Goal: Transaction & Acquisition: Book appointment/travel/reservation

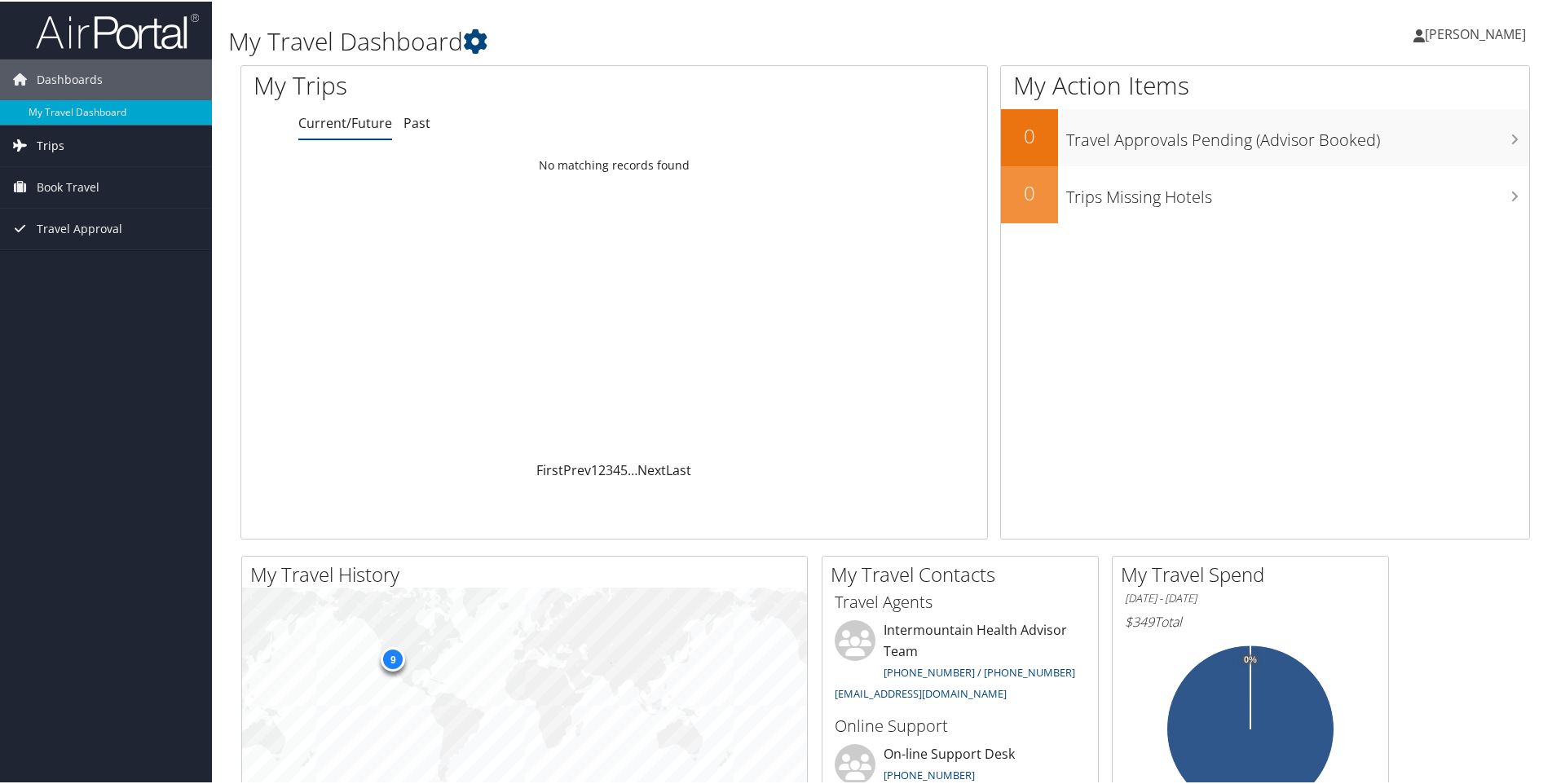
click at [73, 141] on link "Trips" at bounding box center [105, 143] width 212 height 41
click at [101, 261] on link "Book Travel" at bounding box center [105, 259] width 212 height 41
click at [66, 180] on span "Book Travel" at bounding box center [68, 186] width 63 height 41
click at [78, 218] on link "Agent Booking Request" at bounding box center [105, 218] width 212 height 24
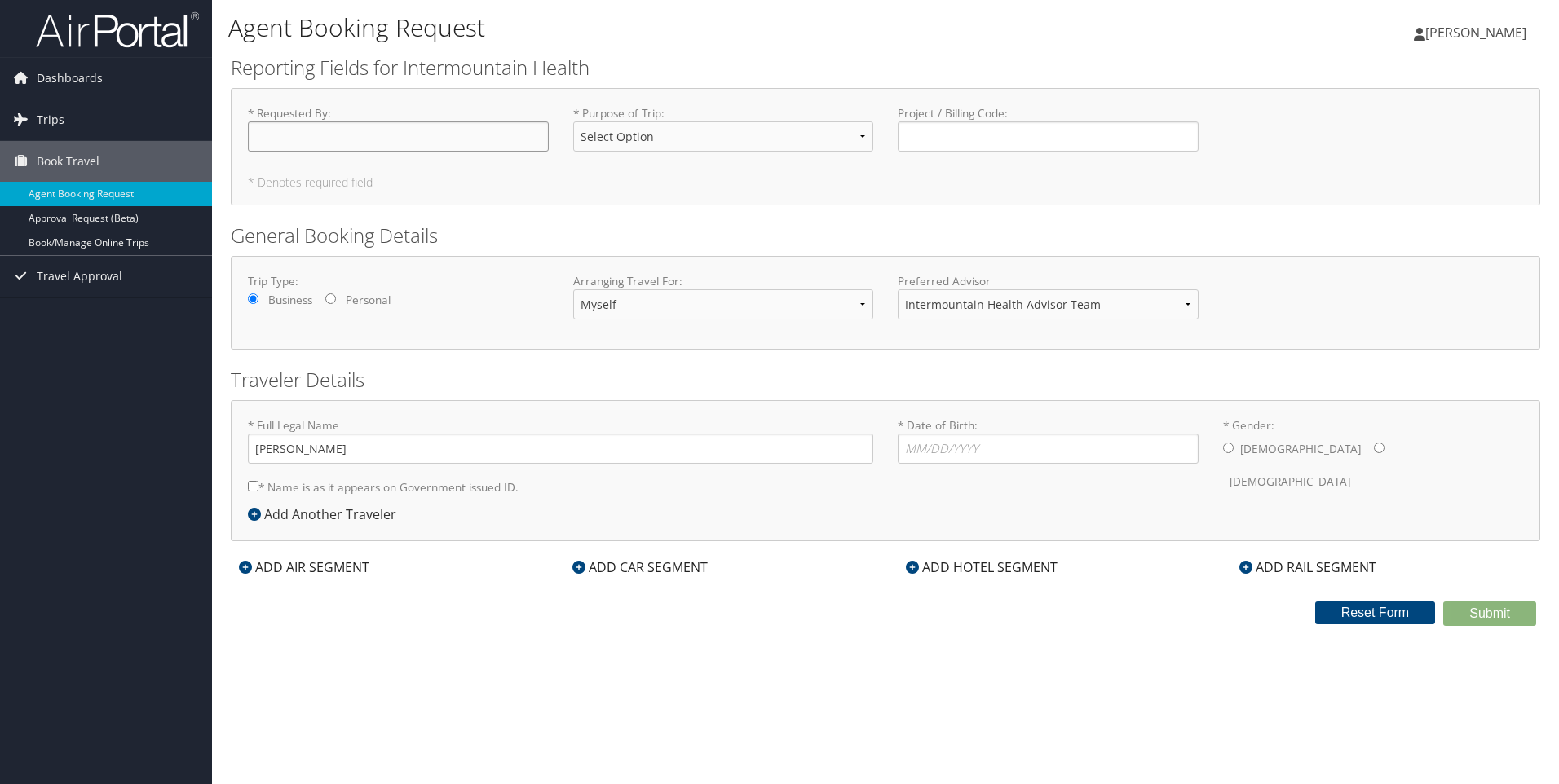
click at [397, 139] on input "* Requested By : Required" at bounding box center [399, 136] width 301 height 30
type input "[PERSON_NAME]"
click at [863, 136] on select "Select Option 3rd Party Reimbursable Business CME Conf or Education Groups Pers…" at bounding box center [724, 136] width 301 height 30
select select "Business"
click at [573, 122] on select "Select Option 3rd Party Reimbursable Business CME Conf or Education Groups Pers…" at bounding box center [724, 136] width 301 height 30
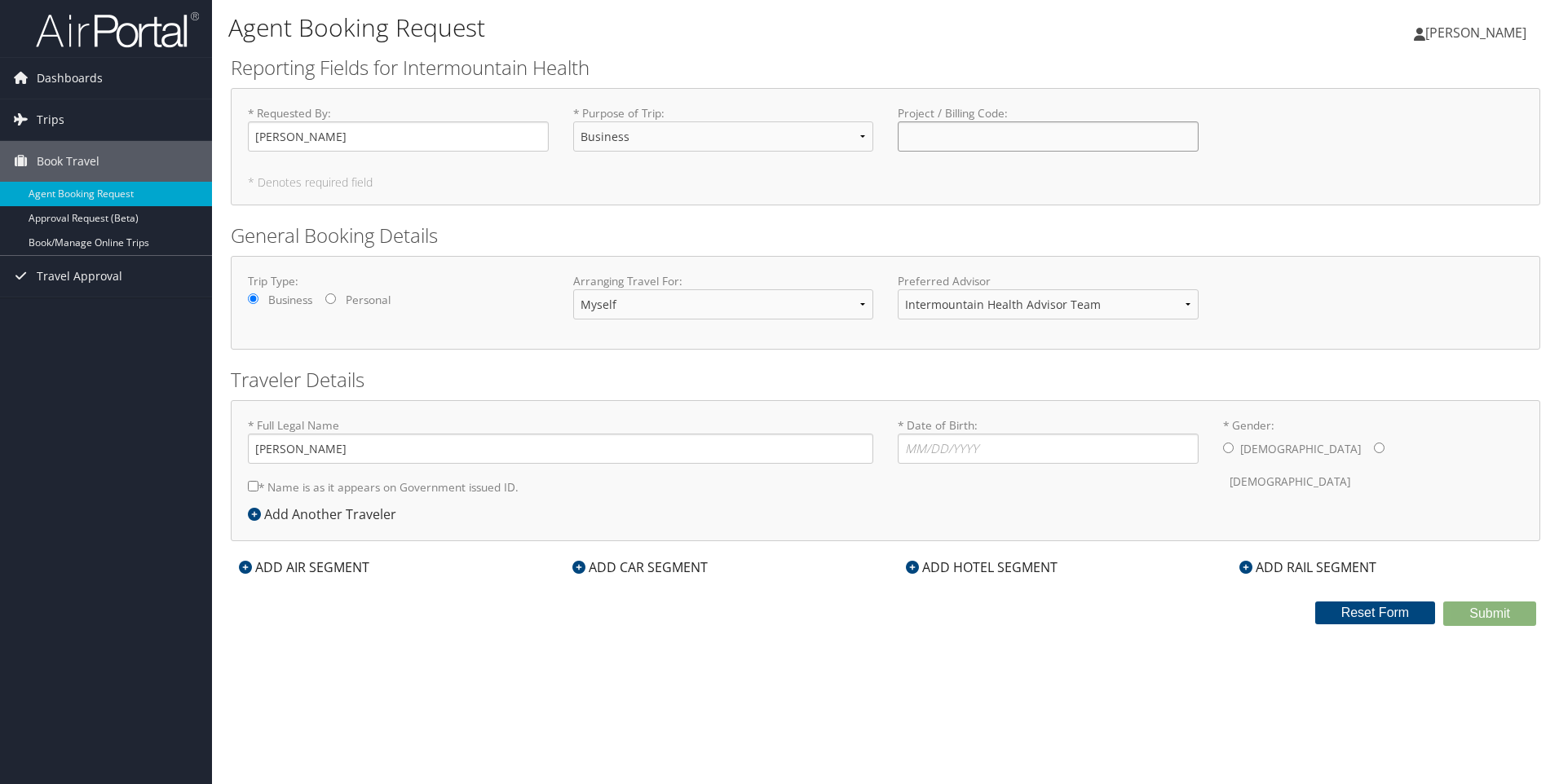
click at [983, 141] on input "Project / Billing Code : Required" at bounding box center [1049, 136] width 301 height 30
click at [616, 310] on select "Myself Another Traveler Guest Traveler" at bounding box center [724, 304] width 301 height 30
click at [491, 320] on div "Trip Type: Business Personal Arranging Travel For: Myself Another Traveler Gues…" at bounding box center [885, 303] width 1300 height 59
click at [1009, 311] on select "Intermountain Health Advisor Team" at bounding box center [1049, 304] width 301 height 30
click at [898, 289] on select "Intermountain Health Advisor Team" at bounding box center [1049, 304] width 301 height 30
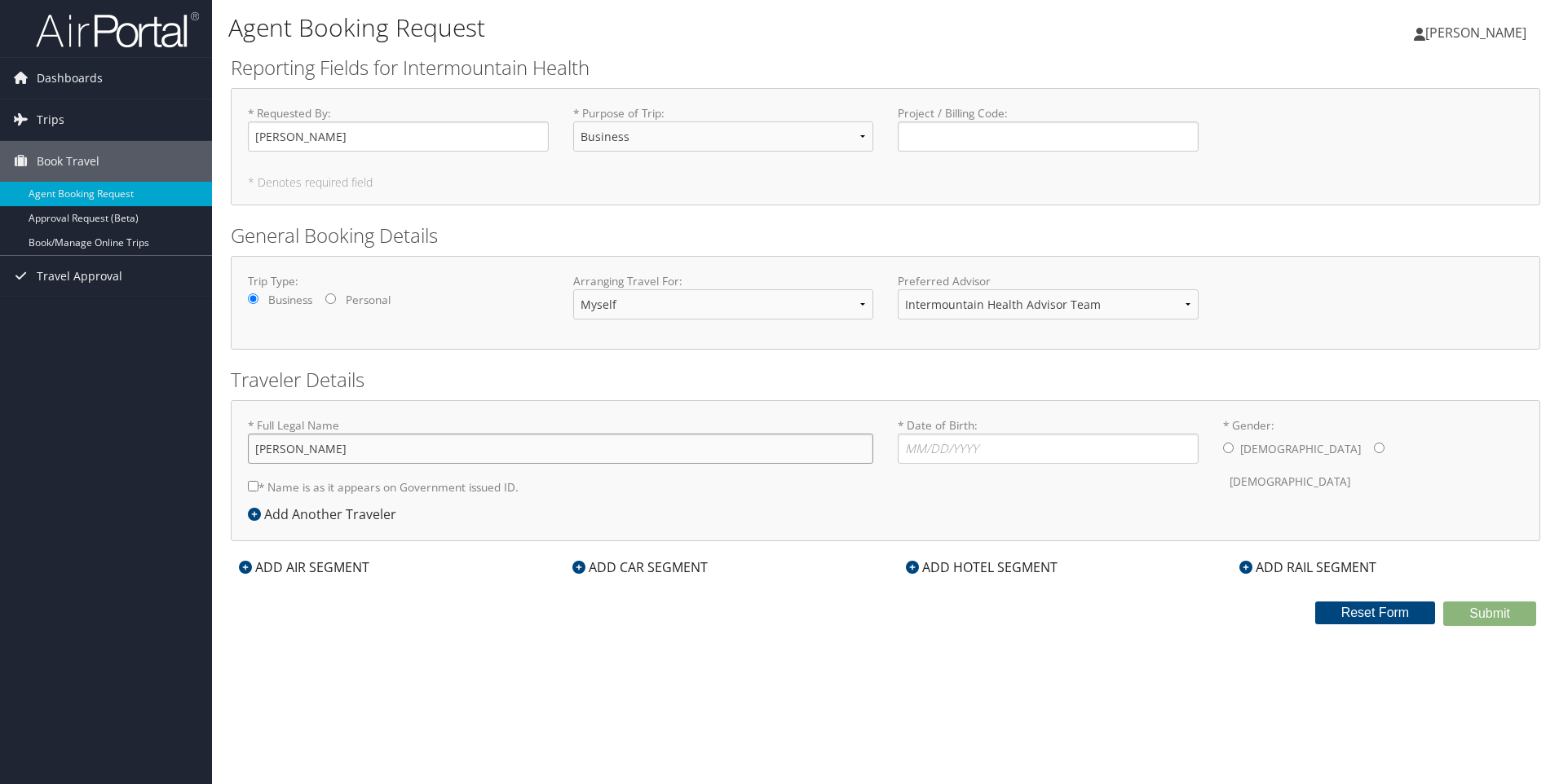
click at [371, 452] on input "[PERSON_NAME]" at bounding box center [561, 448] width 626 height 30
click at [302, 451] on input "[PERSON_NAME]" at bounding box center [561, 448] width 626 height 30
type input "[PERSON_NAME] [PERSON_NAME]"
click at [961, 443] on input "* Date of Birth: Invalid Date" at bounding box center [1049, 448] width 301 height 30
type input "[DATE]"
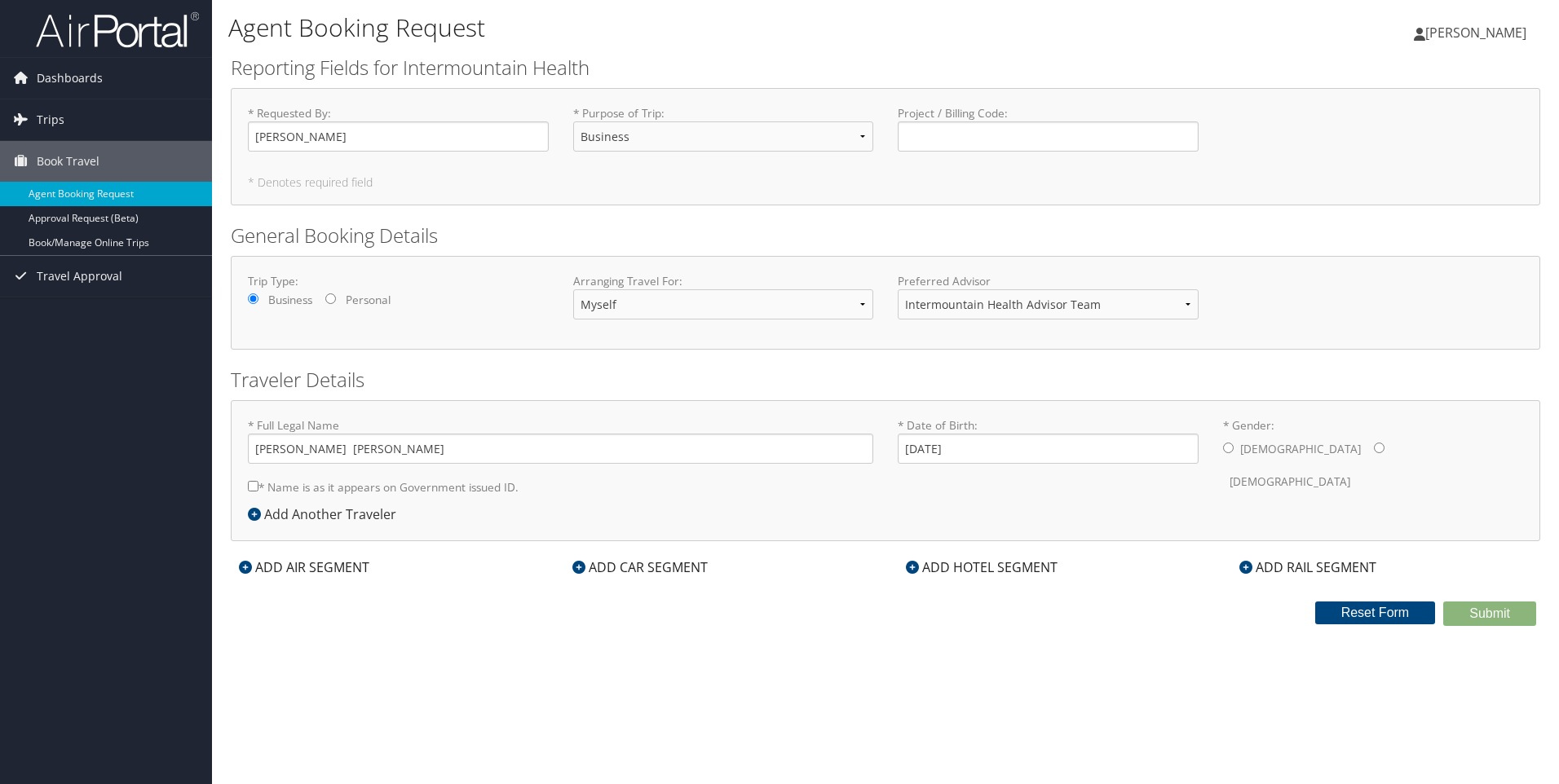
click at [1229, 451] on input "* Gender: [DEMOGRAPHIC_DATA] [DEMOGRAPHIC_DATA]" at bounding box center [1229, 448] width 11 height 11
radio input "true"
click at [252, 487] on input "* Name is as it appears on Government issued ID." at bounding box center [253, 487] width 11 height 11
checkbox input "true"
click at [1486, 579] on form "Reporting Fields for Intermountain Health * Requested By : [PERSON_NAME] Requir…" at bounding box center [885, 340] width 1309 height 572
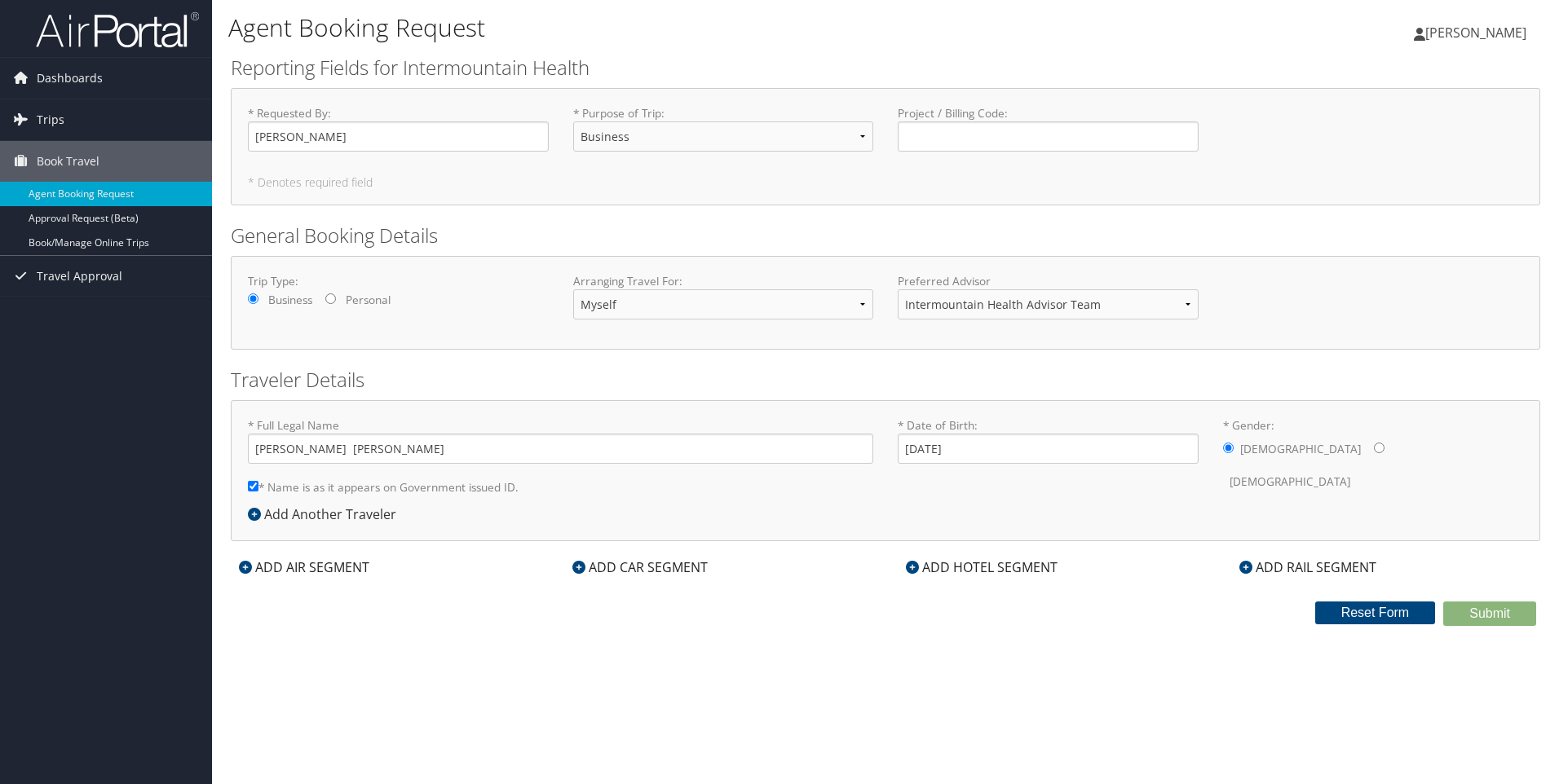
click at [1189, 634] on div "Agent Booking Request [PERSON_NAME] [PERSON_NAME] My Settings Travel Agency Con…" at bounding box center [885, 392] width 1347 height 784
click at [54, 469] on div "Dashboards My Travel Dashboard Trips Current/Future Trips Past Trips Trips Miss…" at bounding box center [779, 392] width 1559 height 784
click at [510, 33] on h1 "Agent Booking Request" at bounding box center [666, 28] width 876 height 34
click at [393, 140] on input "[PERSON_NAME]" at bounding box center [399, 136] width 301 height 30
drag, startPoint x: 362, startPoint y: 135, endPoint x: 226, endPoint y: 151, distance: 136.9
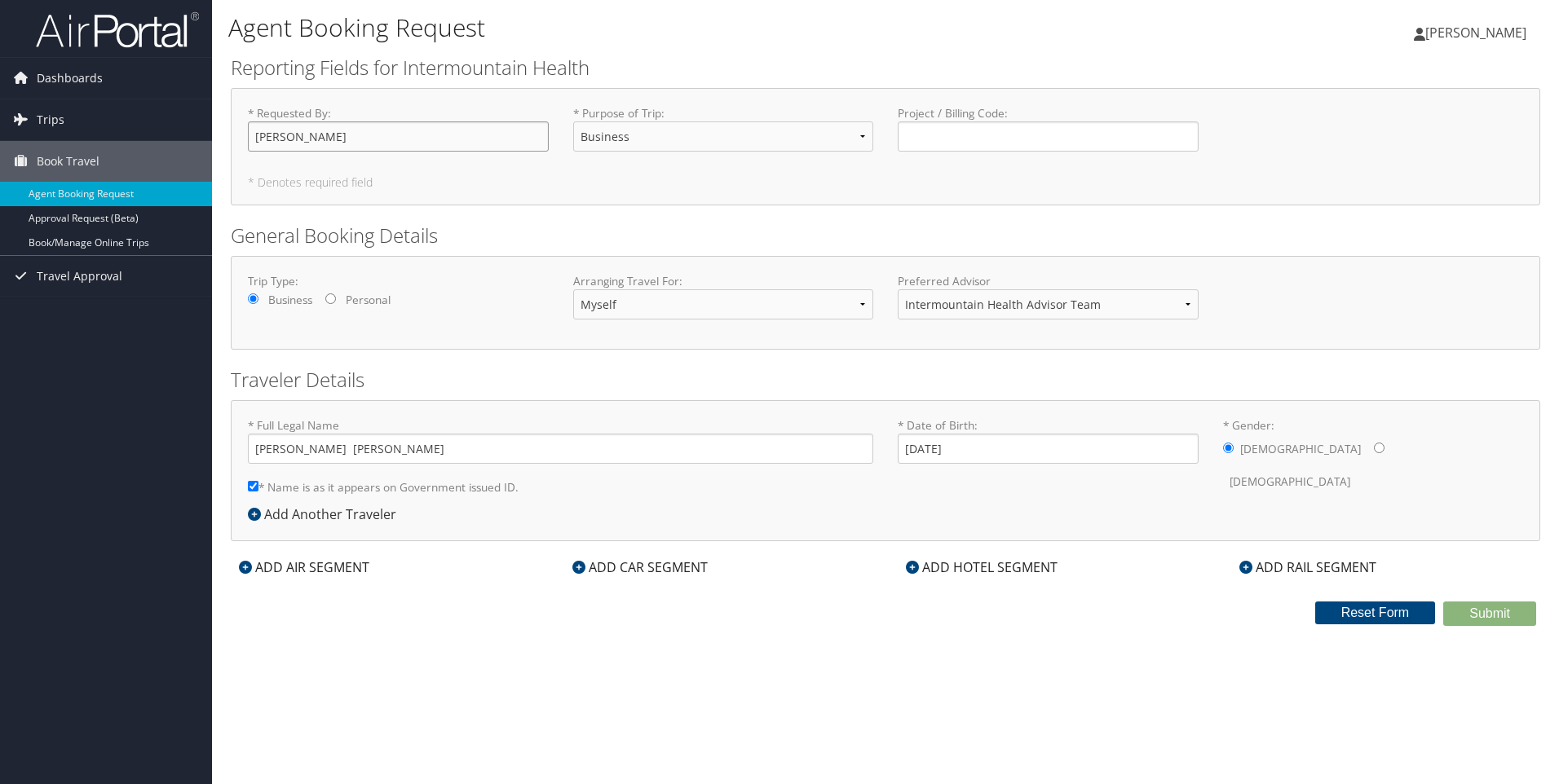
click at [226, 151] on div "Agent Booking Request [PERSON_NAME] [PERSON_NAME] My Settings Travel Agency Con…" at bounding box center [885, 392] width 1347 height 784
type input "[PERSON_NAME]"
click at [321, 569] on div "ADD AIR SEGMENT" at bounding box center [304, 568] width 147 height 20
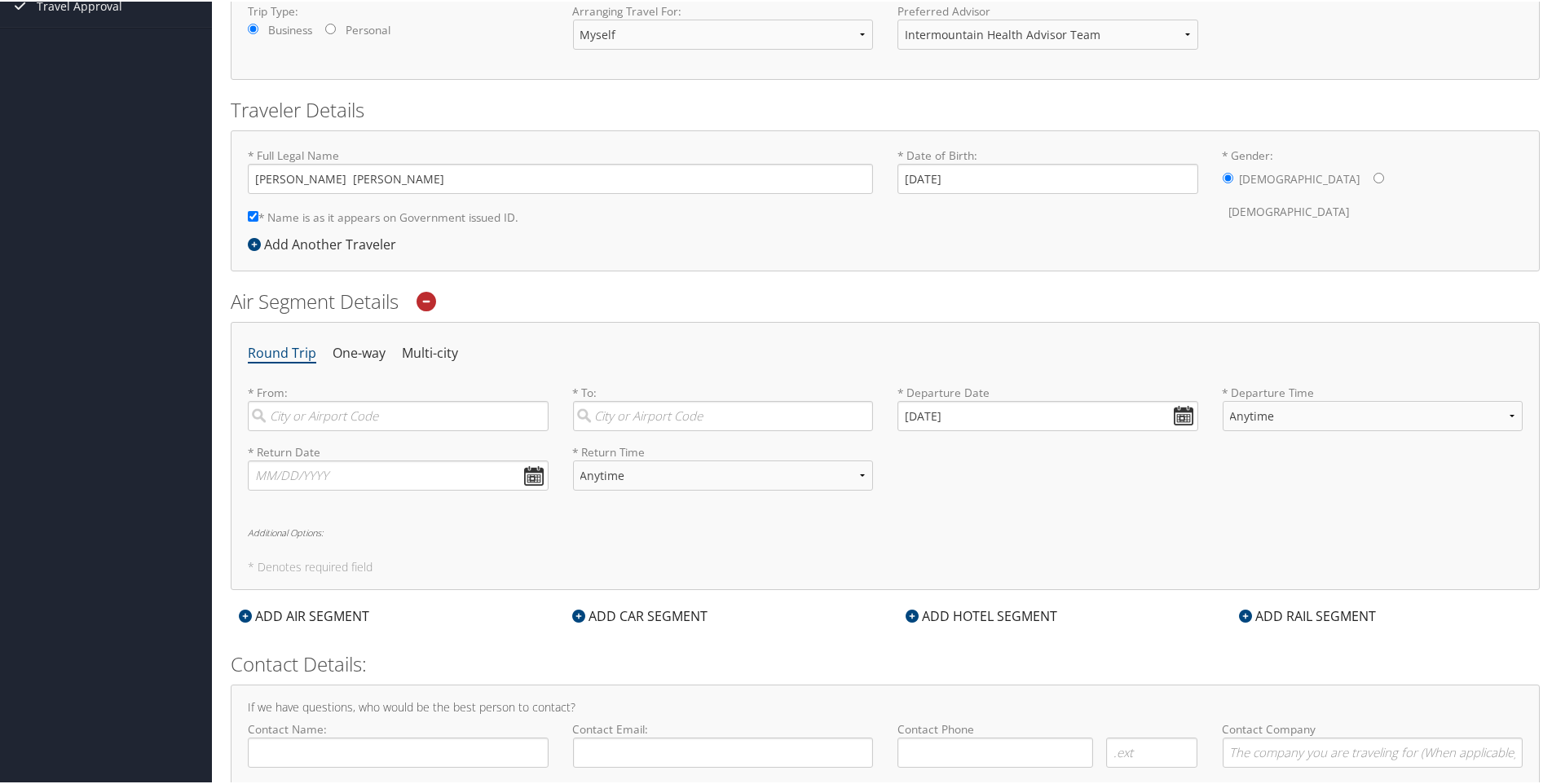
scroll to position [326, 0]
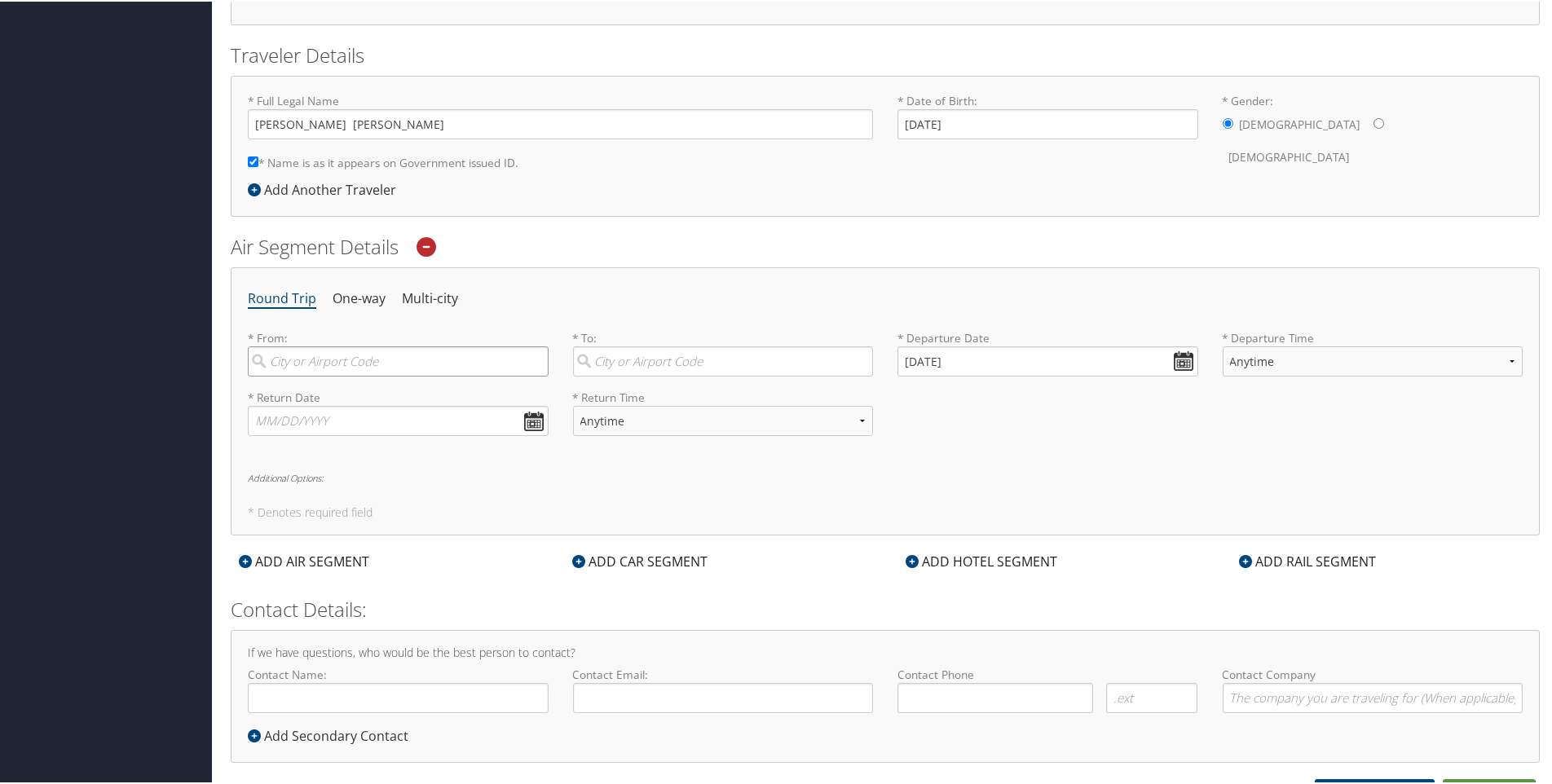
click at [354, 355] on input "search" at bounding box center [398, 360] width 301 height 30
click at [306, 397] on div "Provo (PVU UT)" at bounding box center [399, 394] width 278 height 22
click at [306, 375] on input "Provo" at bounding box center [398, 360] width 301 height 30
type input "Provo (PVU UT)"
click at [627, 357] on input "search" at bounding box center [724, 360] width 301 height 30
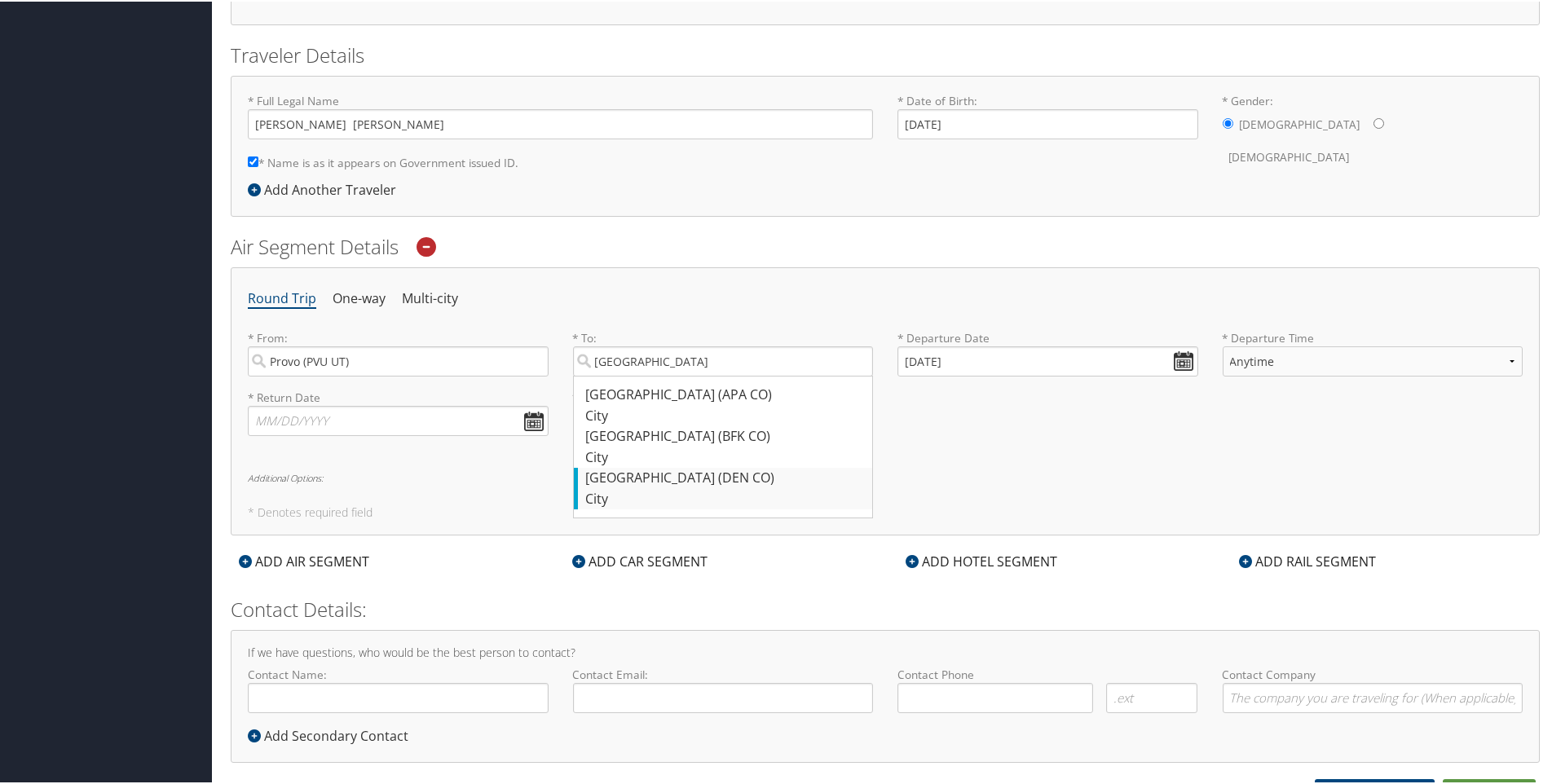
click at [626, 484] on div "Denver (DEN CO)" at bounding box center [725, 477] width 278 height 22
click at [626, 375] on input "[GEOGRAPHIC_DATA]" at bounding box center [724, 360] width 301 height 30
type input "Denver (DEN CO)"
click at [1165, 364] on input "[DATE]" at bounding box center [1048, 360] width 301 height 30
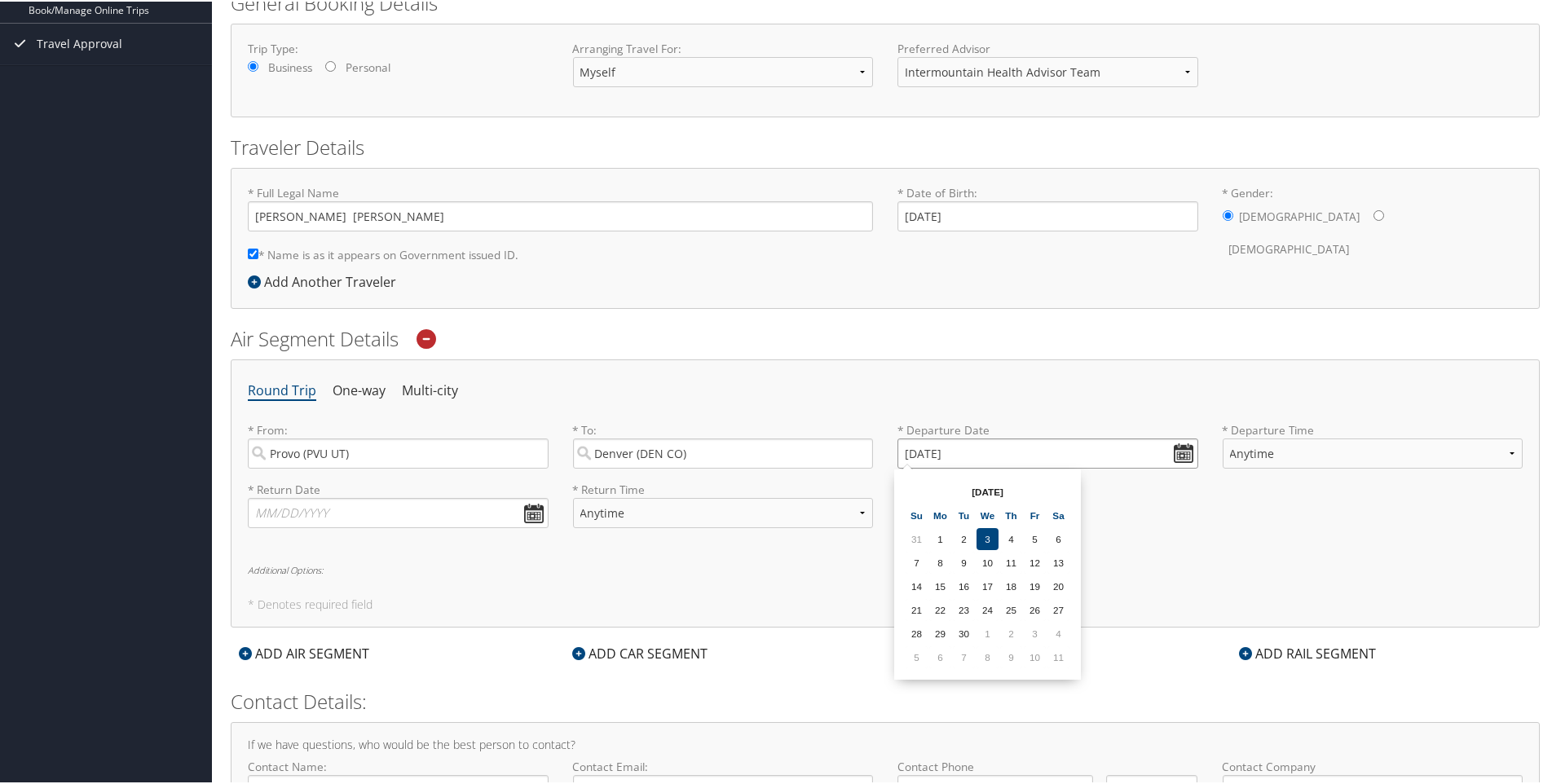
scroll to position [262, 0]
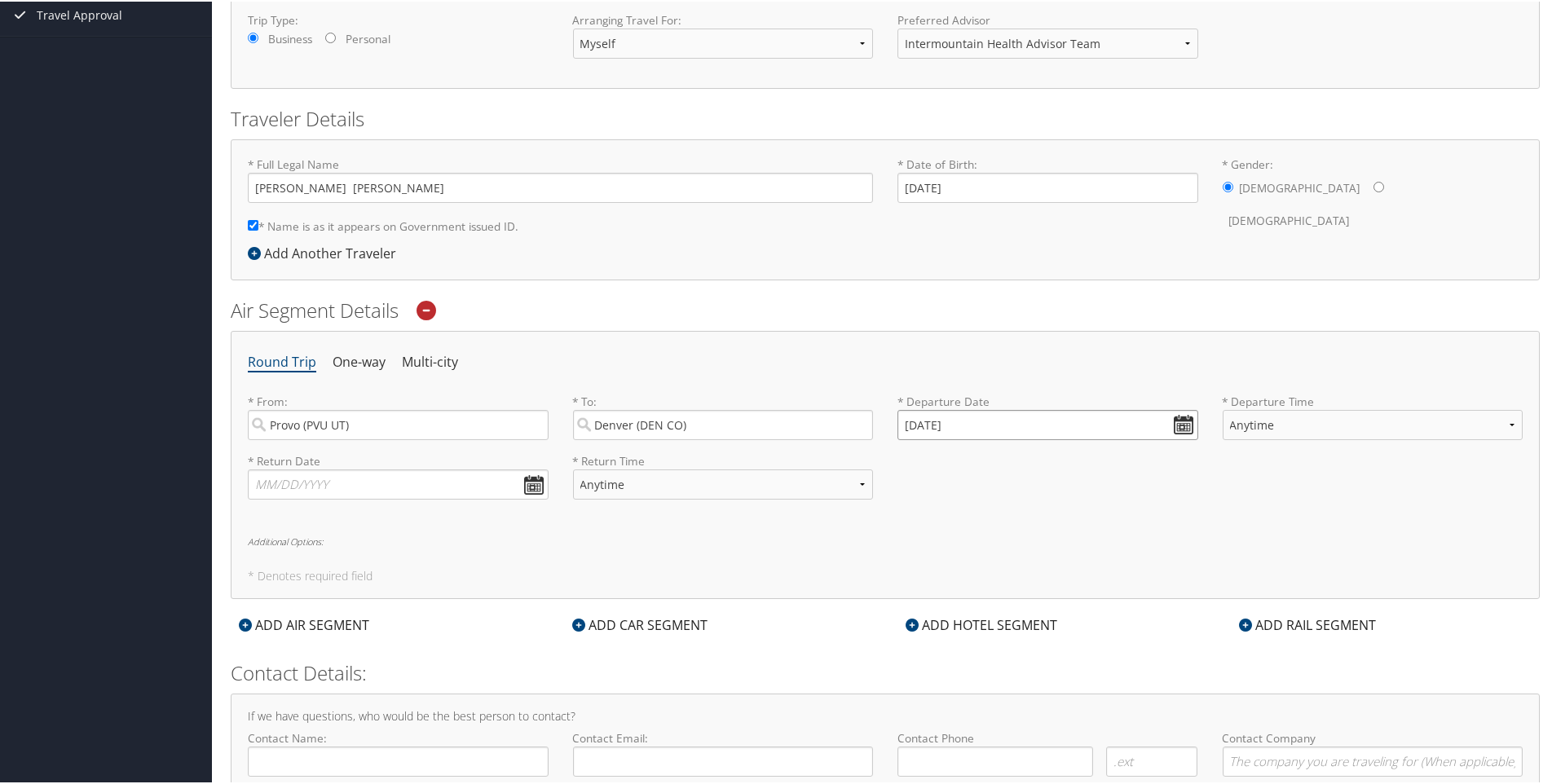
click at [1182, 420] on input "[DATE]" at bounding box center [1048, 423] width 301 height 30
click at [910, 422] on input "[DATE]" at bounding box center [1048, 423] width 301 height 30
click at [978, 422] on input "[DATE]" at bounding box center [1048, 423] width 301 height 30
click at [908, 423] on input "[DATE]" at bounding box center [1048, 423] width 301 height 30
click at [1178, 422] on input "[DATE]" at bounding box center [1048, 423] width 301 height 30
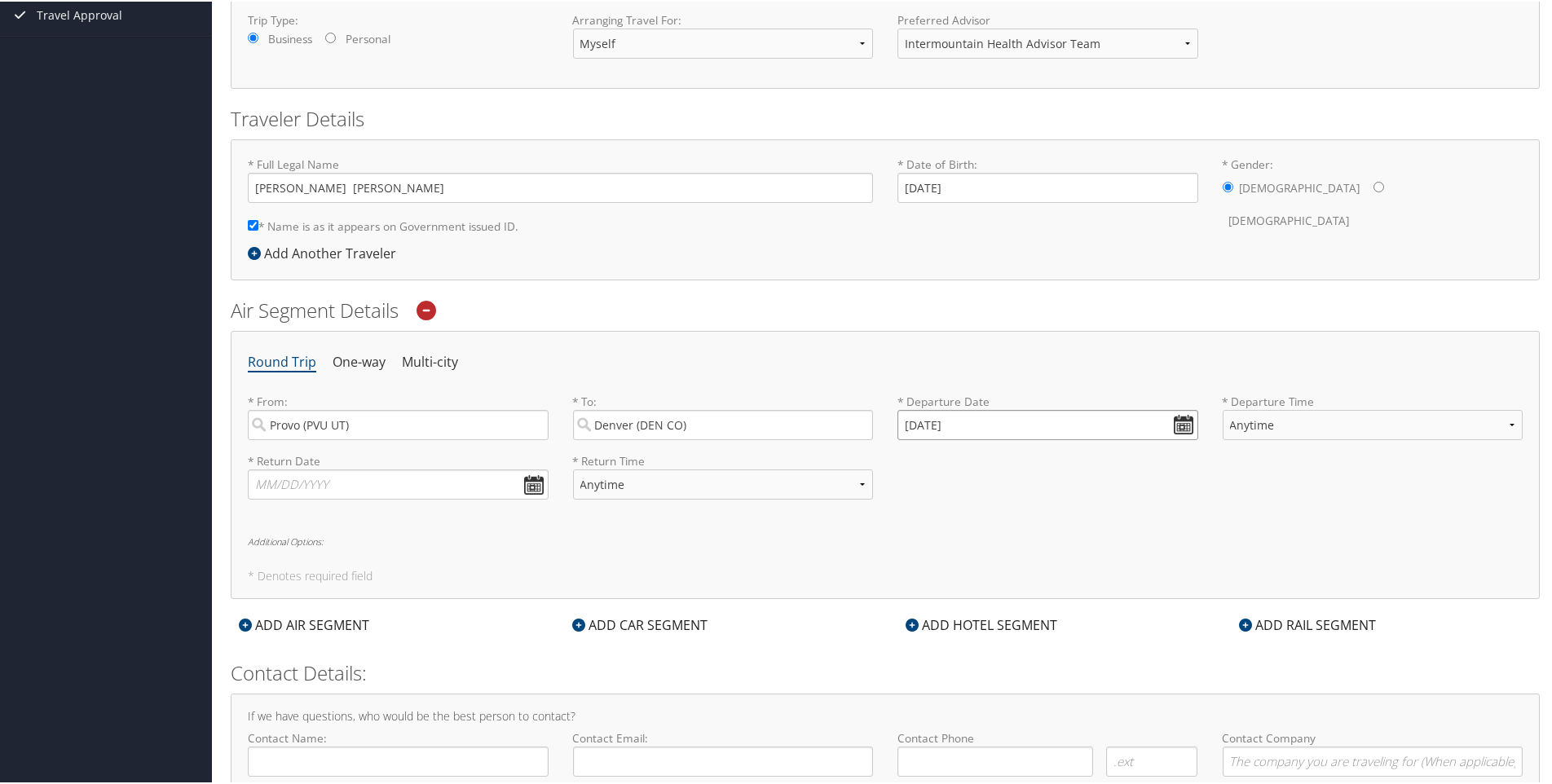
click at [907, 419] on input "[DATE]" at bounding box center [1048, 423] width 301 height 30
click at [907, 423] on input "[DATE]" at bounding box center [1048, 423] width 301 height 30
click at [1188, 424] on input "Invalid date" at bounding box center [1048, 423] width 301 height 30
click at [994, 416] on input "Invalid date" at bounding box center [1048, 423] width 301 height 30
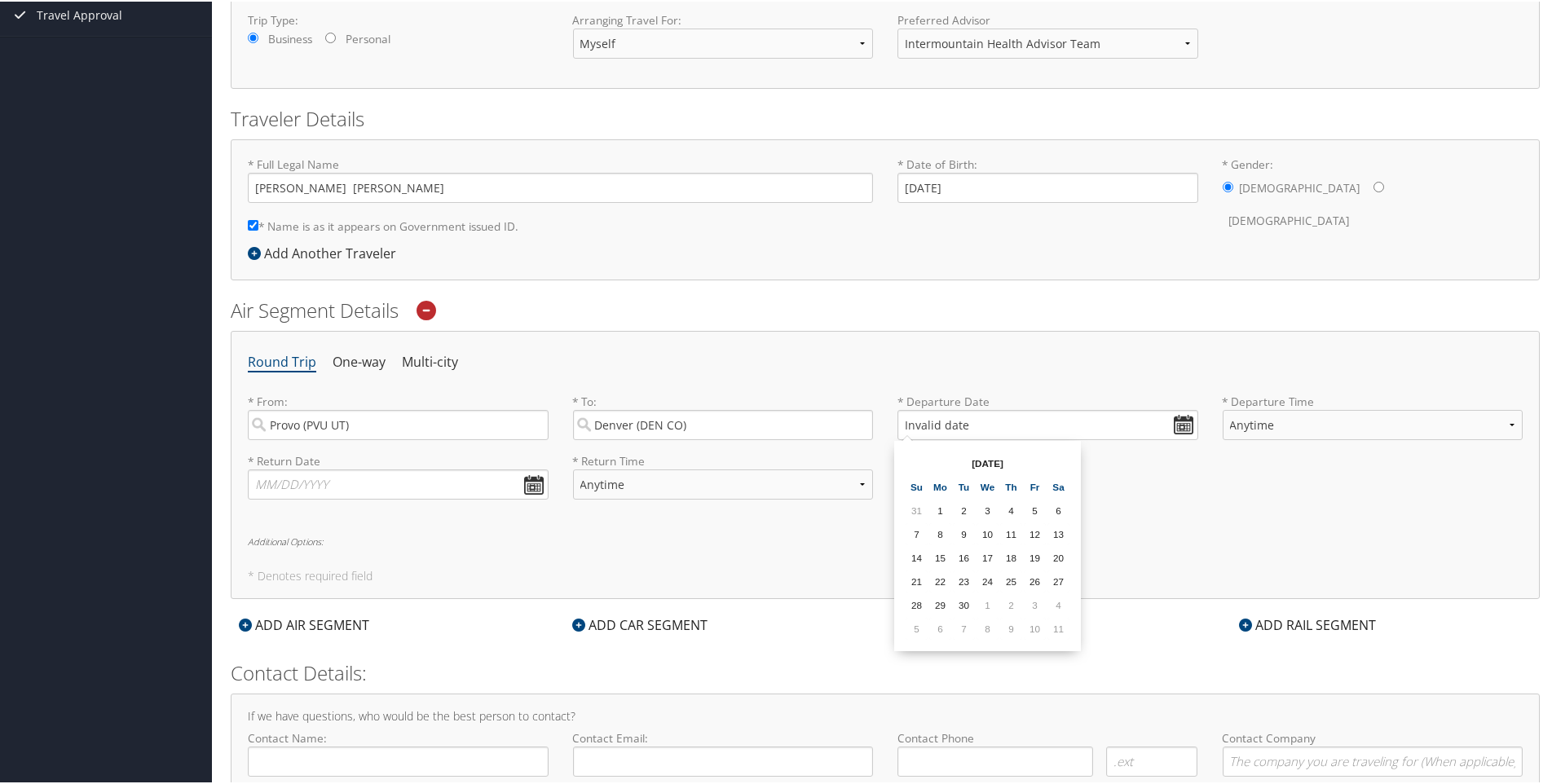
click at [961, 368] on ul "Round Trip One-way Multi-city" at bounding box center [885, 360] width 1275 height 30
click at [929, 488] on div "* Return Date Dates must be valid * Return Time Anytime Early Morning (5AM-7AM)…" at bounding box center [885, 481] width 1300 height 59
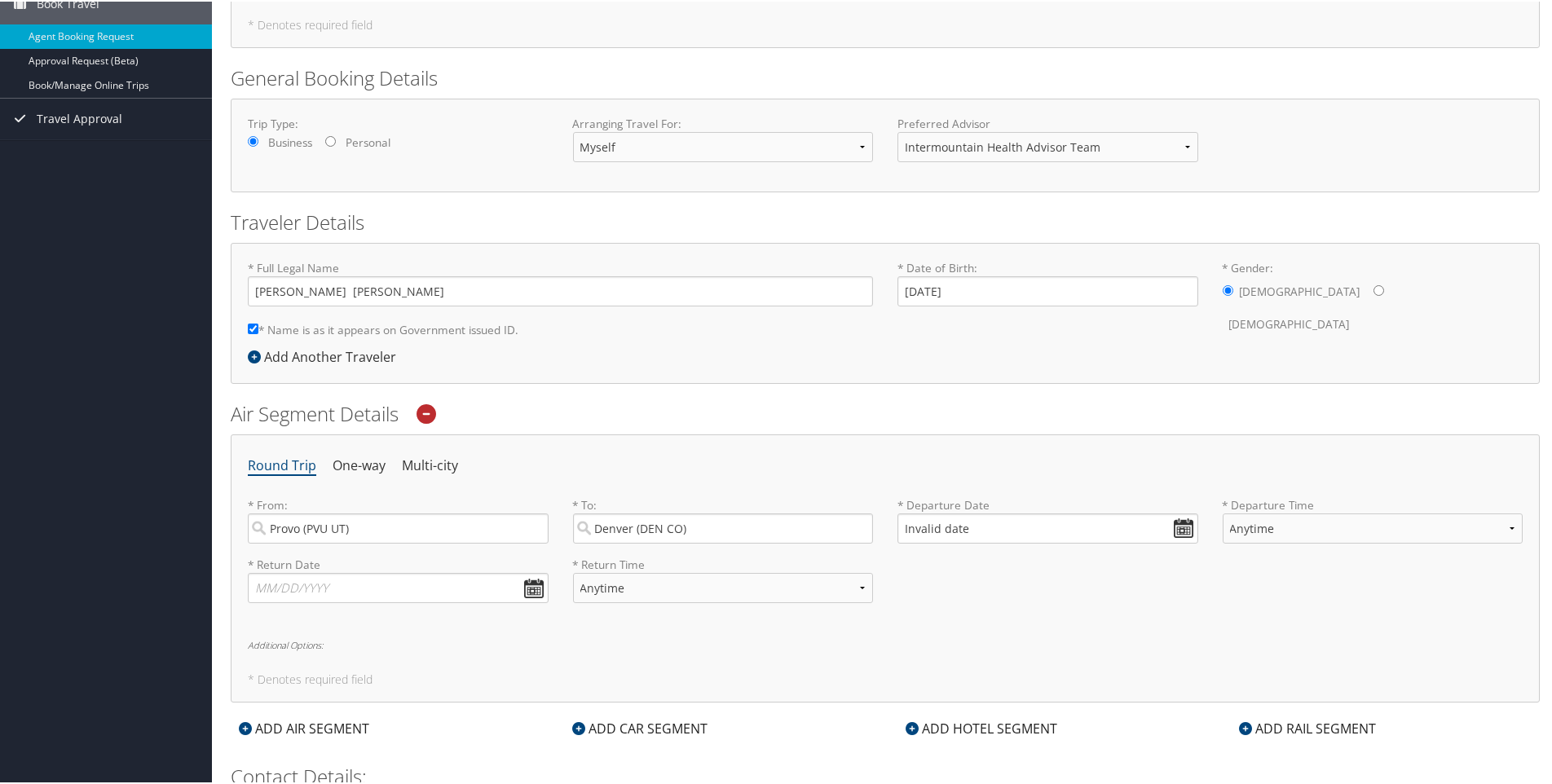
scroll to position [344, 0]
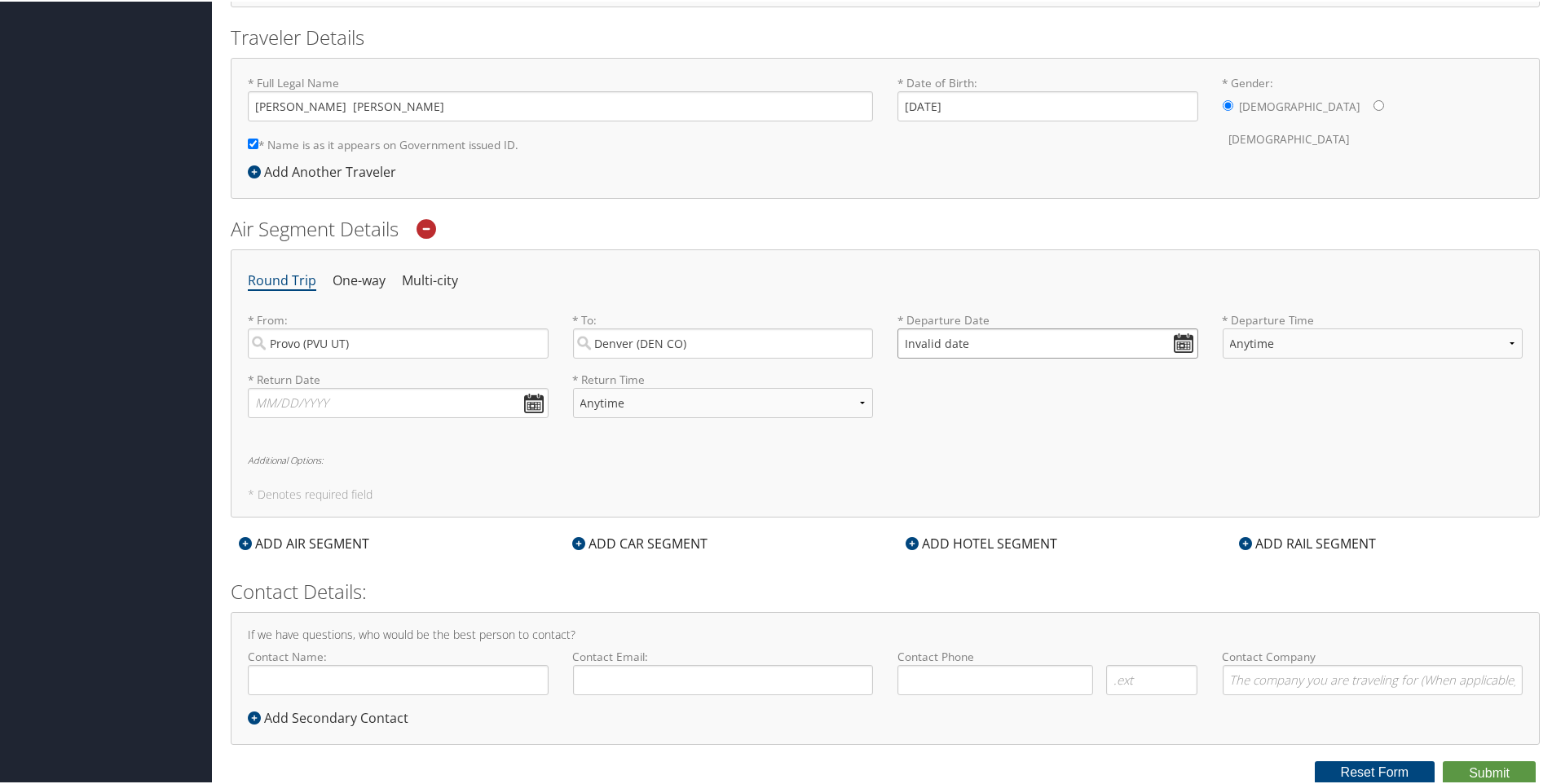
click at [1172, 340] on input "Invalid date" at bounding box center [1048, 342] width 301 height 30
click at [1058, 551] on td "11" at bounding box center [1058, 545] width 22 height 22
click at [1012, 342] on input "[DATE]" at bounding box center [1048, 342] width 301 height 30
click at [948, 497] on td "20" at bounding box center [940, 498] width 22 height 22
type input "[DATE]"
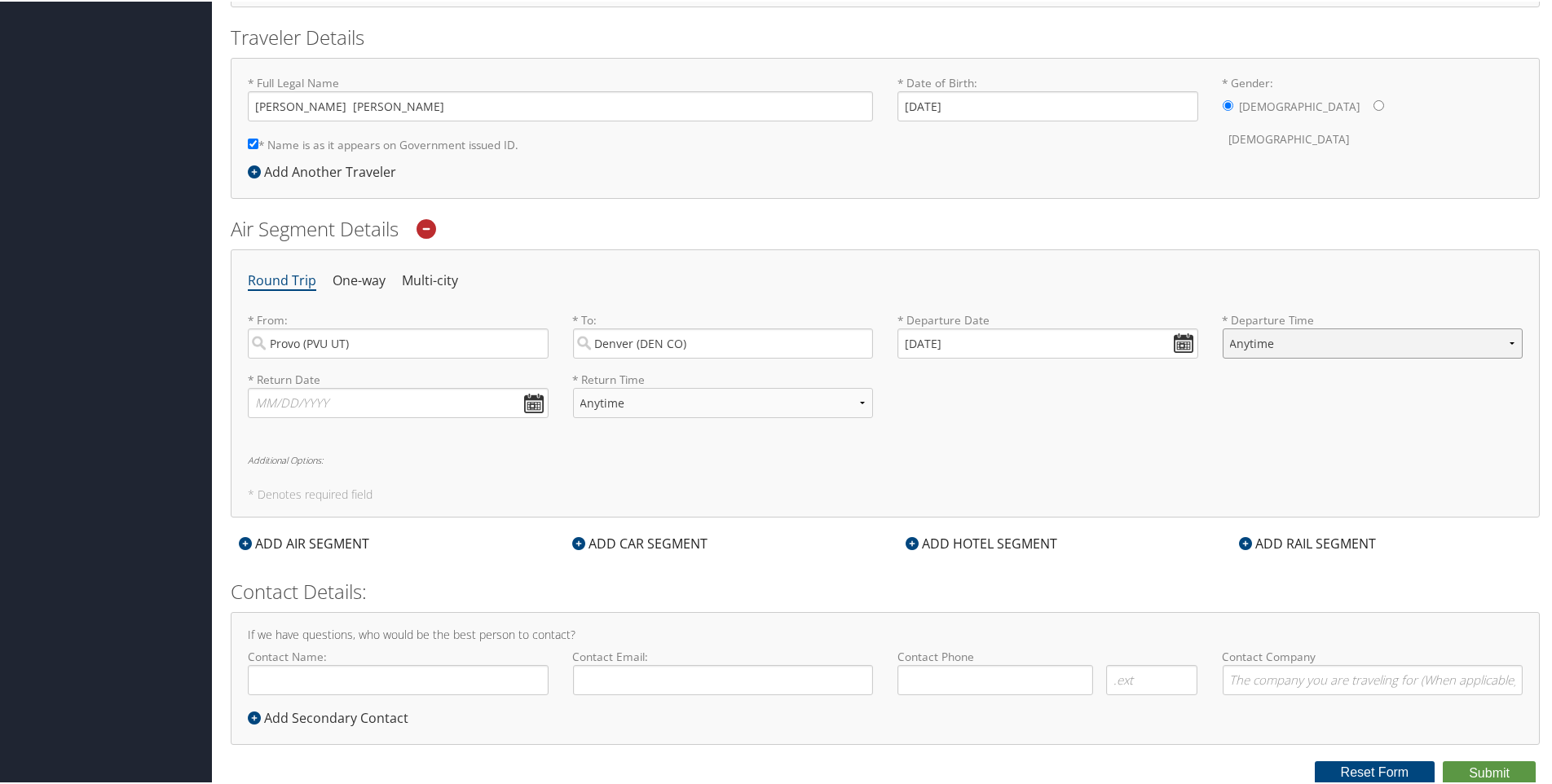
click at [1285, 348] on select "Anytime Early Morning (5AM-7AM) Morning (7AM-12PM) Afternoon (12PM-5PM) Evening…" at bounding box center [1374, 342] width 301 height 30
select select "8:00 AM"
click at [1223, 327] on select "Anytime Early Morning (5AM-7AM) Morning (7AM-12PM) Afternoon (12PM-5PM) Evening…" at bounding box center [1374, 342] width 301 height 30
click at [533, 403] on input "text" at bounding box center [398, 401] width 301 height 30
click at [373, 599] on td "9" at bounding box center [365, 605] width 22 height 22
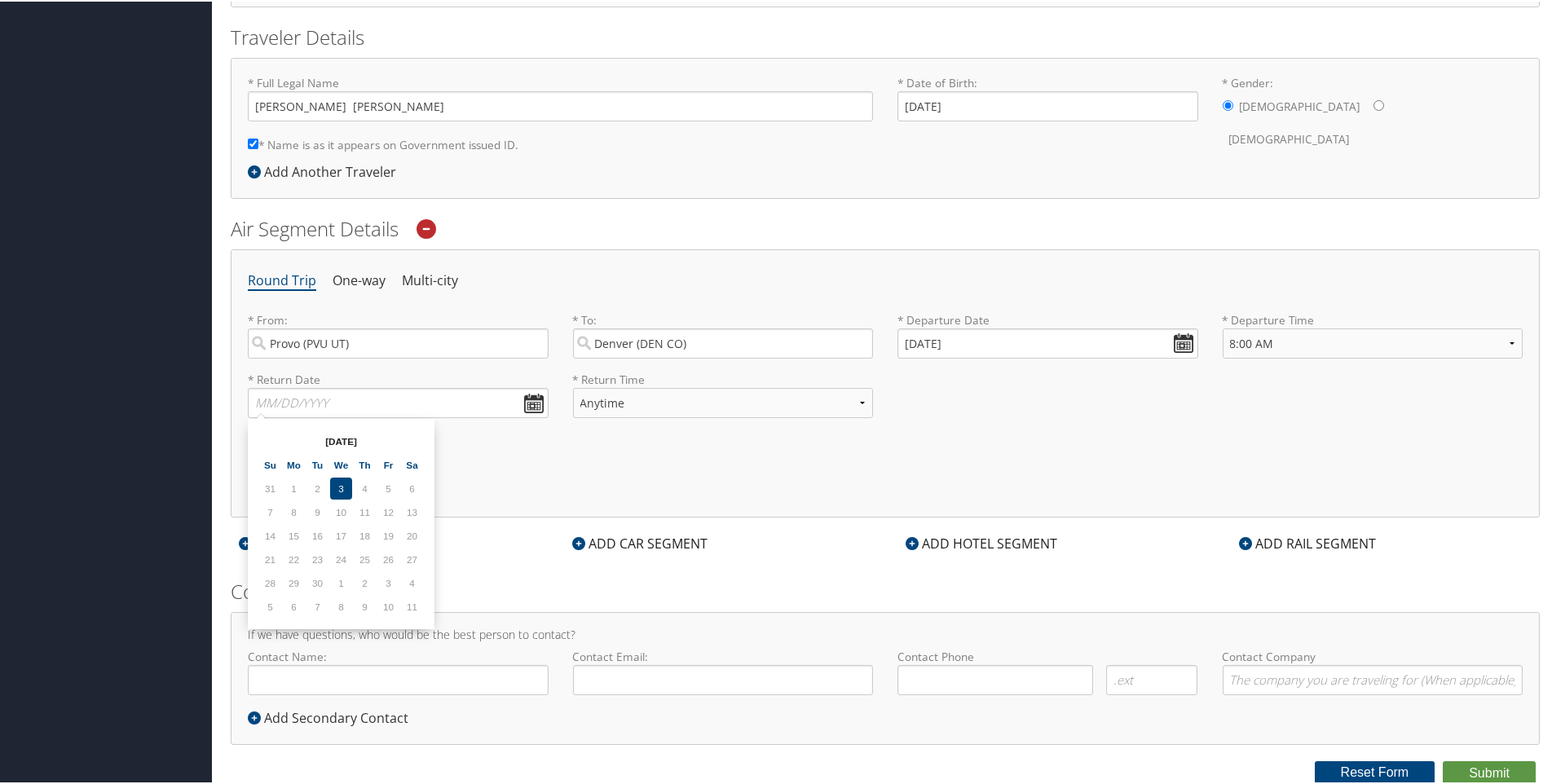
click at [359, 609] on td "9" at bounding box center [365, 605] width 22 height 22
click at [339, 557] on td "24" at bounding box center [341, 558] width 22 height 22
click at [315, 581] on td "30" at bounding box center [317, 581] width 22 height 22
click at [343, 492] on td "3" at bounding box center [341, 487] width 22 height 22
click at [375, 469] on th "Th" at bounding box center [365, 463] width 22 height 22
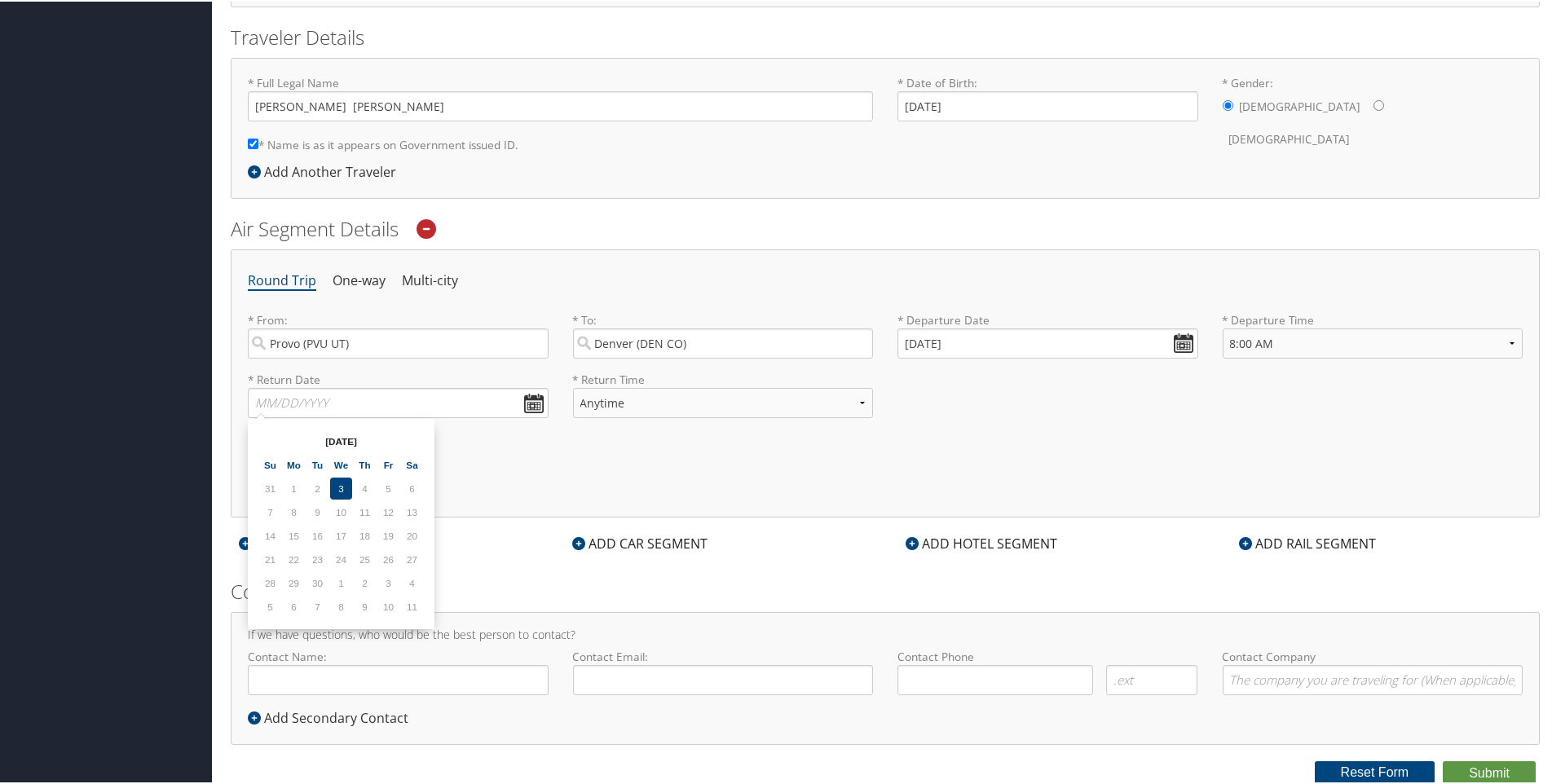
click at [376, 465] on table "[DATE] Su Mo Tu We Th Fr Sa 31 1 2 3 4 5 6 7 8 9 10 11 12 13 14 15 16 17 18 19 …" at bounding box center [341, 523] width 167 height 191
click at [540, 405] on input "text" at bounding box center [398, 401] width 301 height 30
type input "[DATE]"
click at [733, 410] on select "Anytime Early Morning (5AM-7AM) Morning (7AM-12PM) Afternoon (12PM-5PM) Evening…" at bounding box center [724, 401] width 301 height 30
select select "7:00 PM"
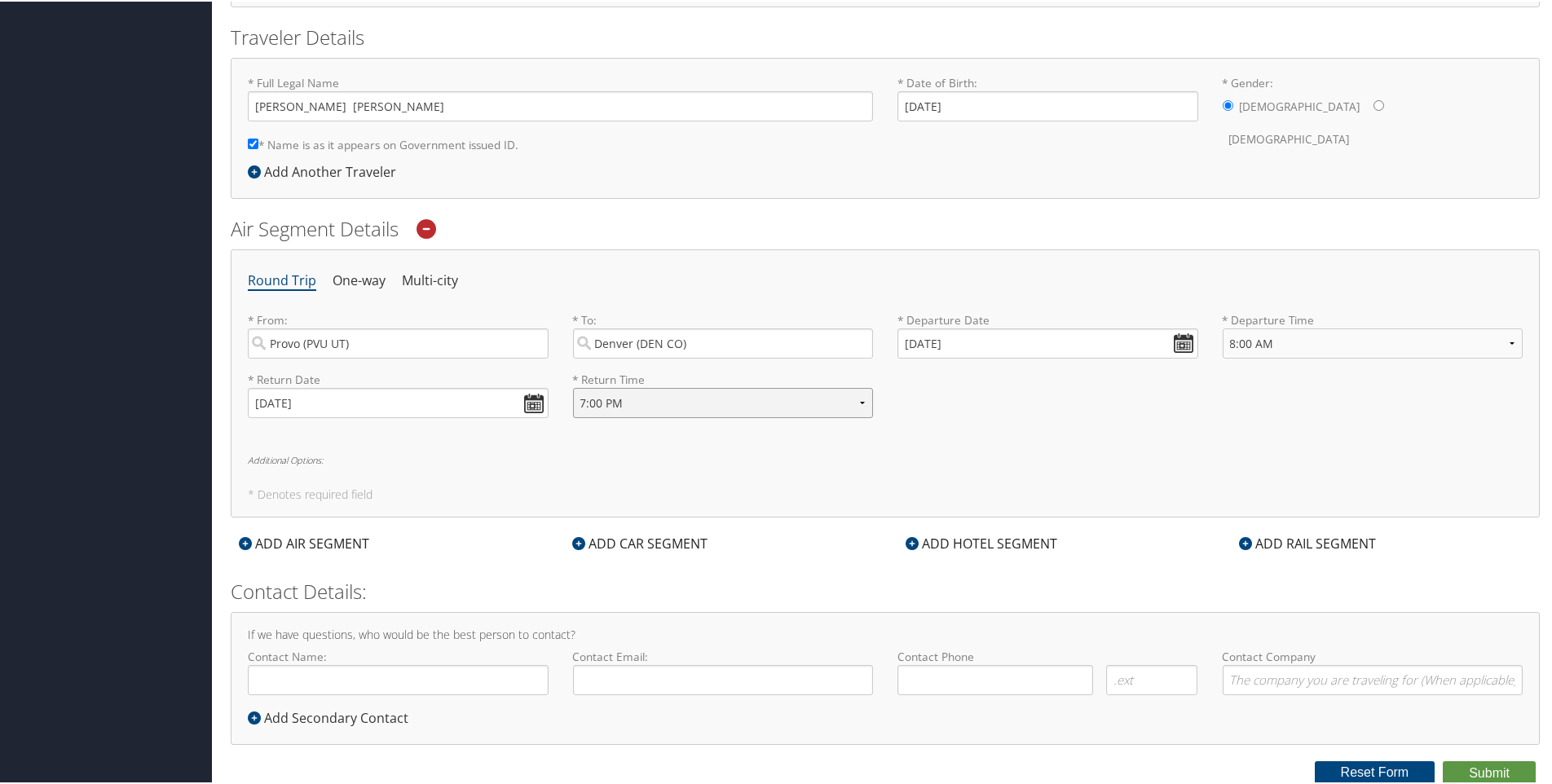
click at [573, 387] on select "Anytime Early Morning (5AM-7AM) Morning (7AM-12PM) Afternoon (12PM-5PM) Evening…" at bounding box center [724, 401] width 301 height 30
click at [1501, 345] on select "Anytime Early Morning (5AM-7AM) Morning (7AM-12PM) Afternoon (12PM-5PM) Evening…" at bounding box center [1374, 342] width 301 height 30
click at [1223, 327] on select "Anytime Early Morning (5AM-7AM) Morning (7AM-12PM) Afternoon (12PM-5PM) Evening…" at bounding box center [1374, 342] width 301 height 30
click at [1285, 343] on select "Anytime Early Morning (5AM-7AM) Morning (7AM-12PM) Afternoon (12PM-5PM) Evening…" at bounding box center [1374, 342] width 301 height 30
select select "9:00 AM"
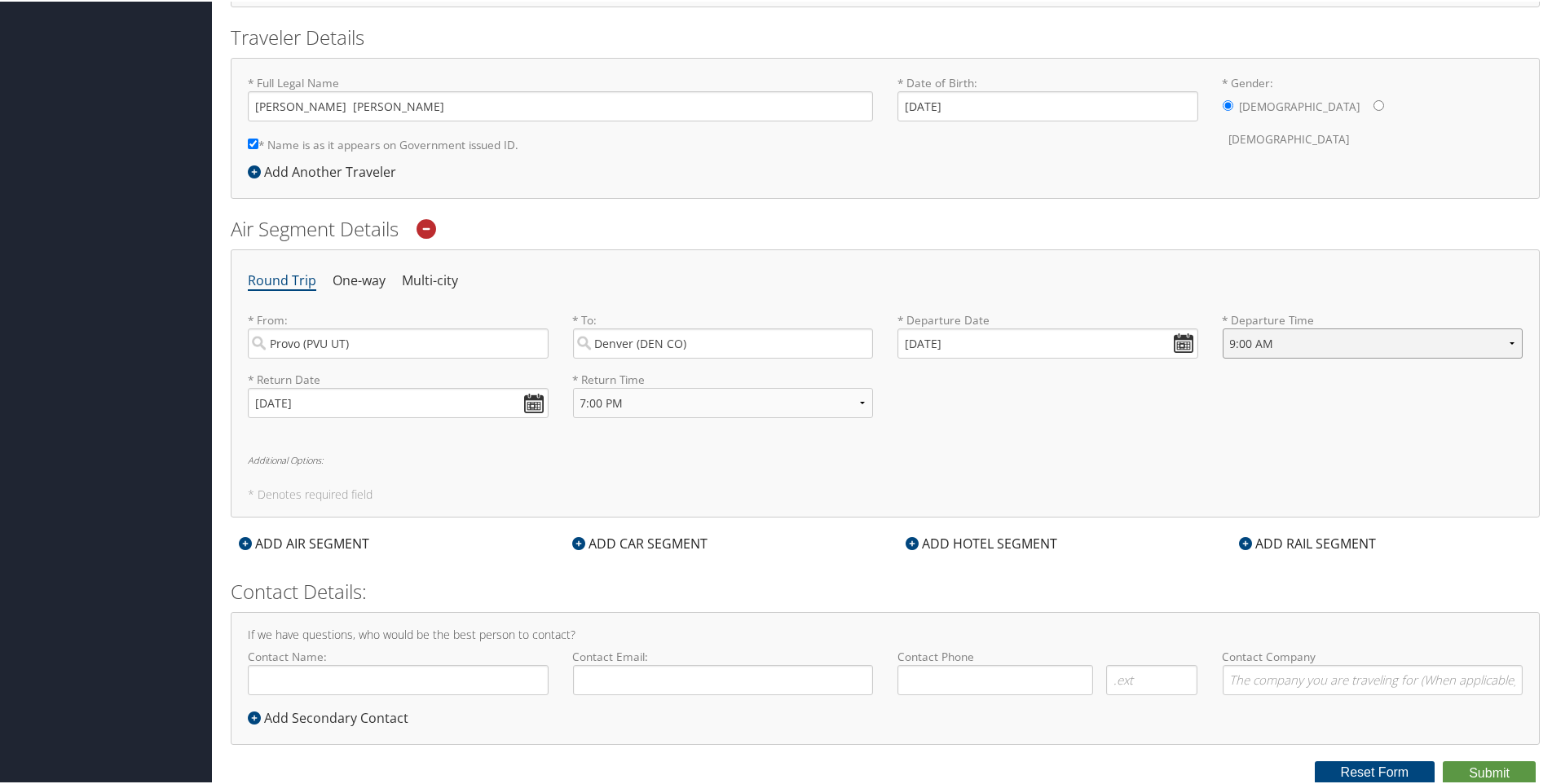
click at [1223, 327] on select "Anytime Early Morning (5AM-7AM) Morning (7AM-12PM) Afternoon (12PM-5PM) Evening…" at bounding box center [1374, 342] width 301 height 30
click at [863, 400] on select "Anytime Early Morning (5AM-7AM) Morning (7AM-12PM) Afternoon (12PM-5PM) Evening…" at bounding box center [724, 401] width 301 height 30
select select "5:00 PM"
click at [573, 387] on select "Anytime Early Morning (5AM-7AM) Morning (7AM-12PM) Afternoon (12PM-5PM) Evening…" at bounding box center [724, 401] width 301 height 30
click at [673, 451] on div "Round Trip One-way Multi-city * From: Provo (PVU [GEOGRAPHIC_DATA]) Required * …" at bounding box center [885, 382] width 1309 height 269
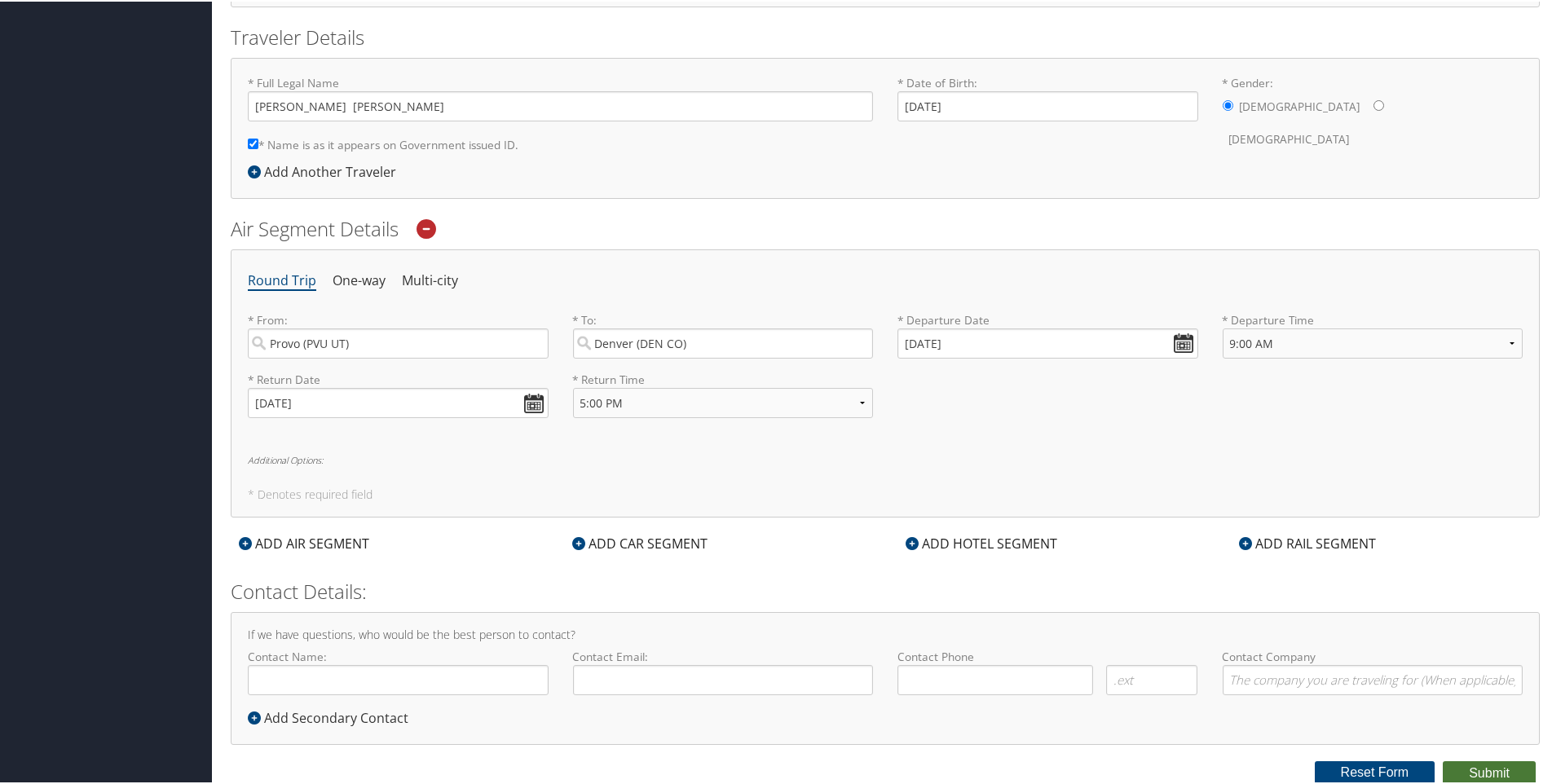
click at [1499, 772] on button "Submit" at bounding box center [1489, 771] width 93 height 24
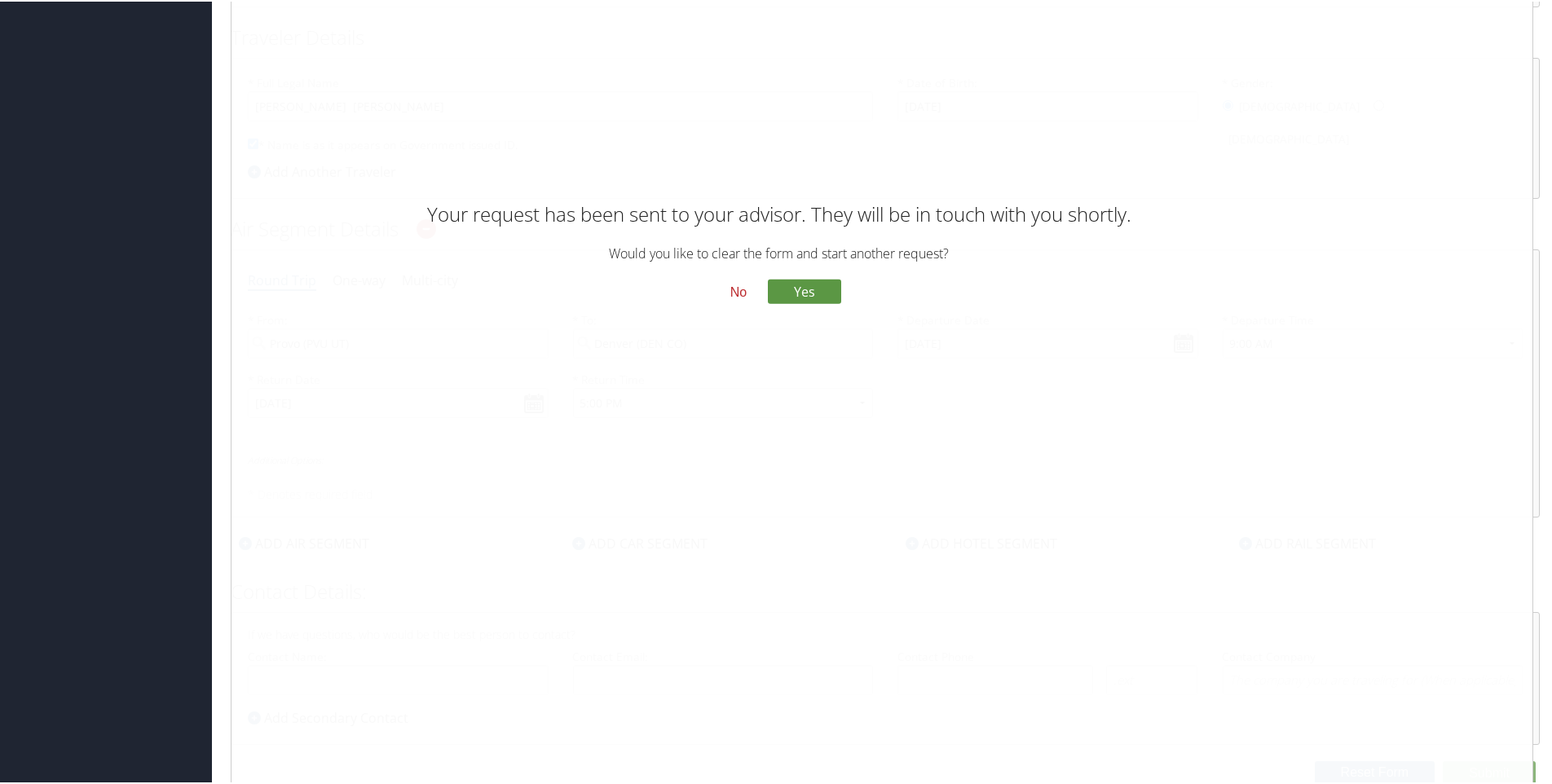
click at [735, 293] on button "No" at bounding box center [738, 291] width 42 height 28
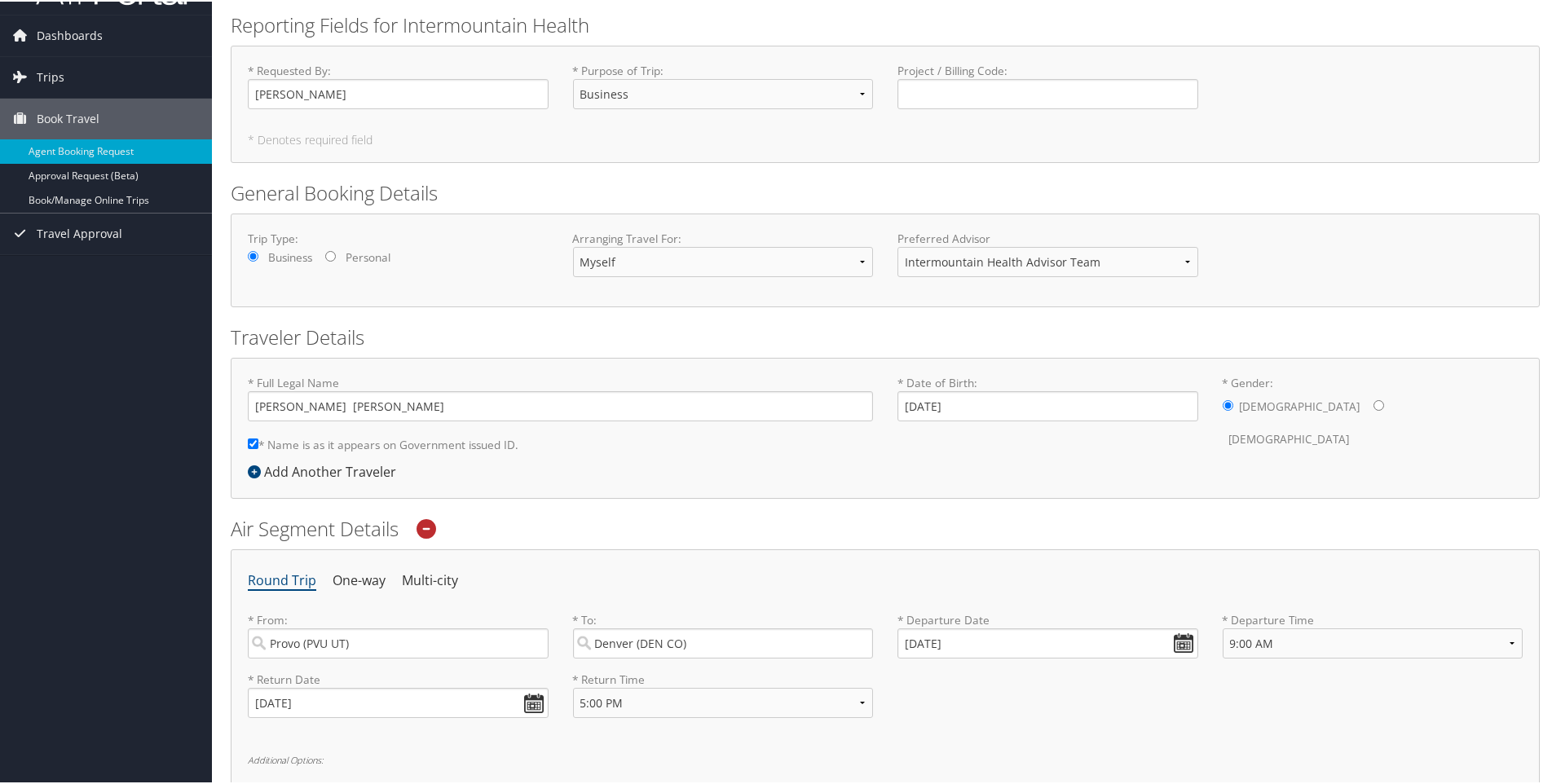
scroll to position [0, 0]
